Goal: Transaction & Acquisition: Purchase product/service

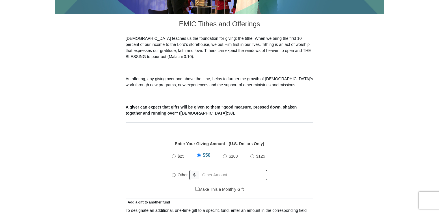
scroll to position [154, 0]
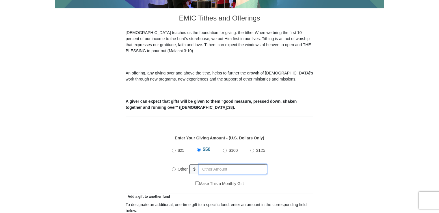
radio input "true"
click at [207, 165] on input "text" at bounding box center [234, 170] width 66 height 10
type input "1"
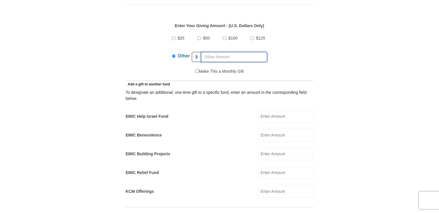
scroll to position [268, 0]
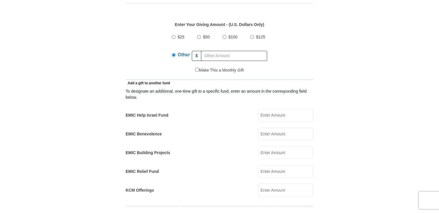
click at [267, 109] on input "EMIC Help Israel Fund" at bounding box center [285, 115] width 55 height 13
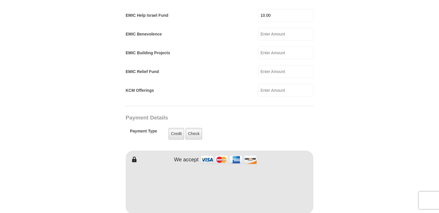
scroll to position [372, 0]
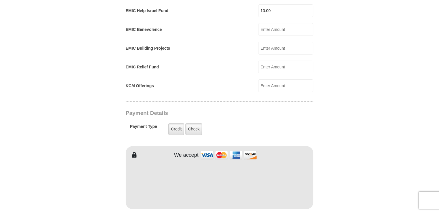
type input "10.00"
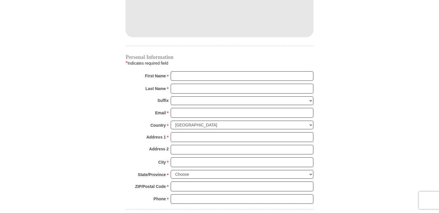
scroll to position [548, 0]
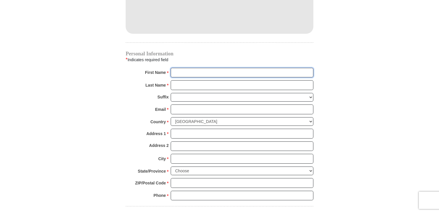
click at [177, 68] on input "First Name *" at bounding box center [242, 73] width 143 height 10
type input "[PERSON_NAME]"
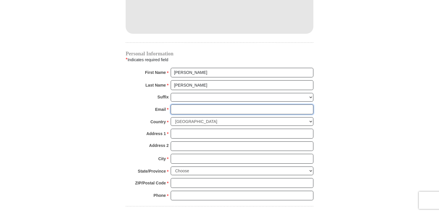
type input "[PERSON_NAME][EMAIL_ADDRESS][PERSON_NAME][DOMAIN_NAME]"
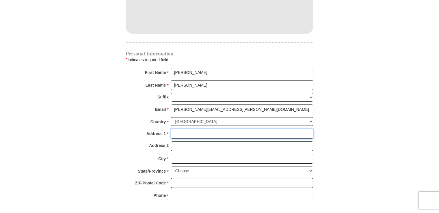
type input "[STREET_ADDRESS]"
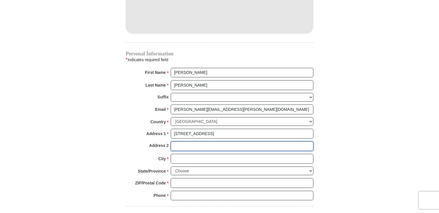
type input "Apt. 325"
type input "[GEOGRAPHIC_DATA]"
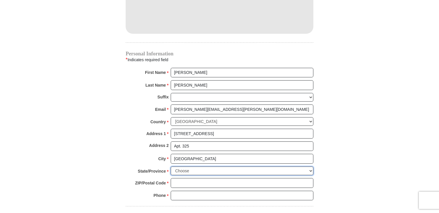
select select "FL"
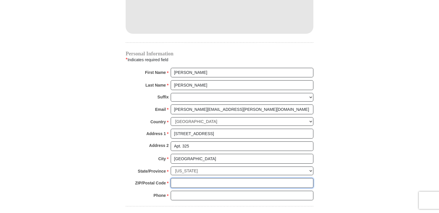
type input "33614"
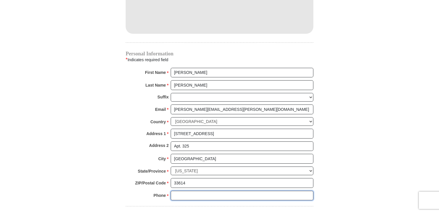
type input "8134605017"
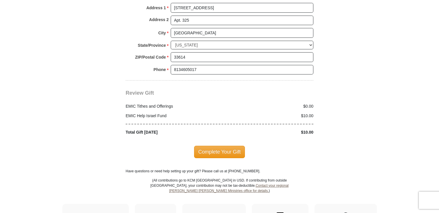
scroll to position [675, 0]
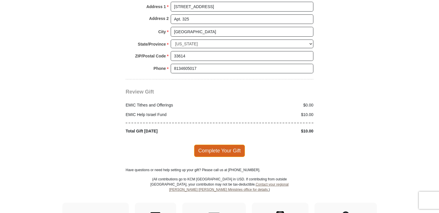
click at [219, 145] on span "Complete Your Gift" at bounding box center [219, 151] width 51 height 12
